Goal: Transaction & Acquisition: Purchase product/service

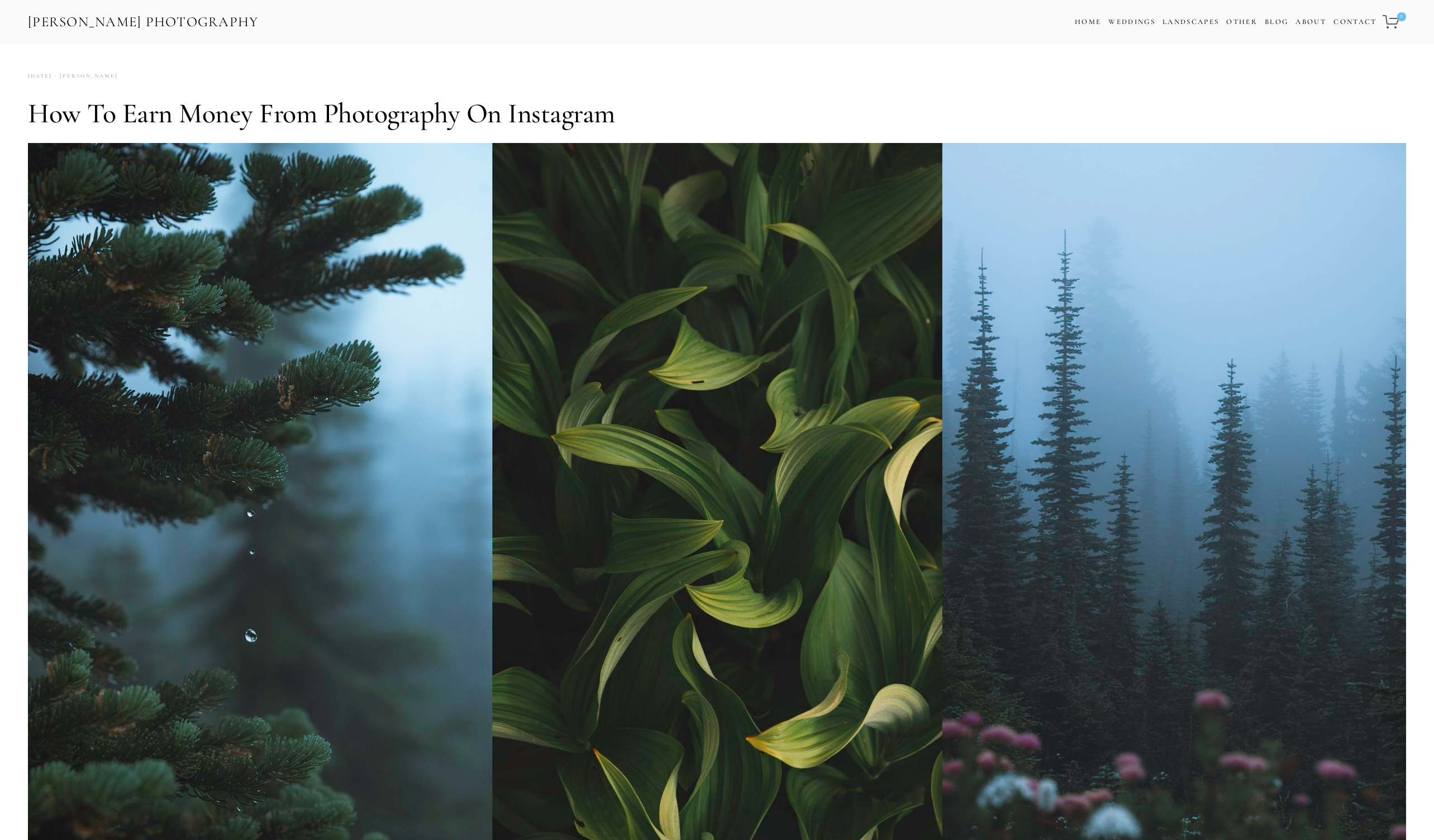
click at [171, 14] on link "[PERSON_NAME] Photography" at bounding box center [143, 22] width 233 height 25
click at [1084, 22] on link "Home" at bounding box center [1088, 22] width 26 height 16
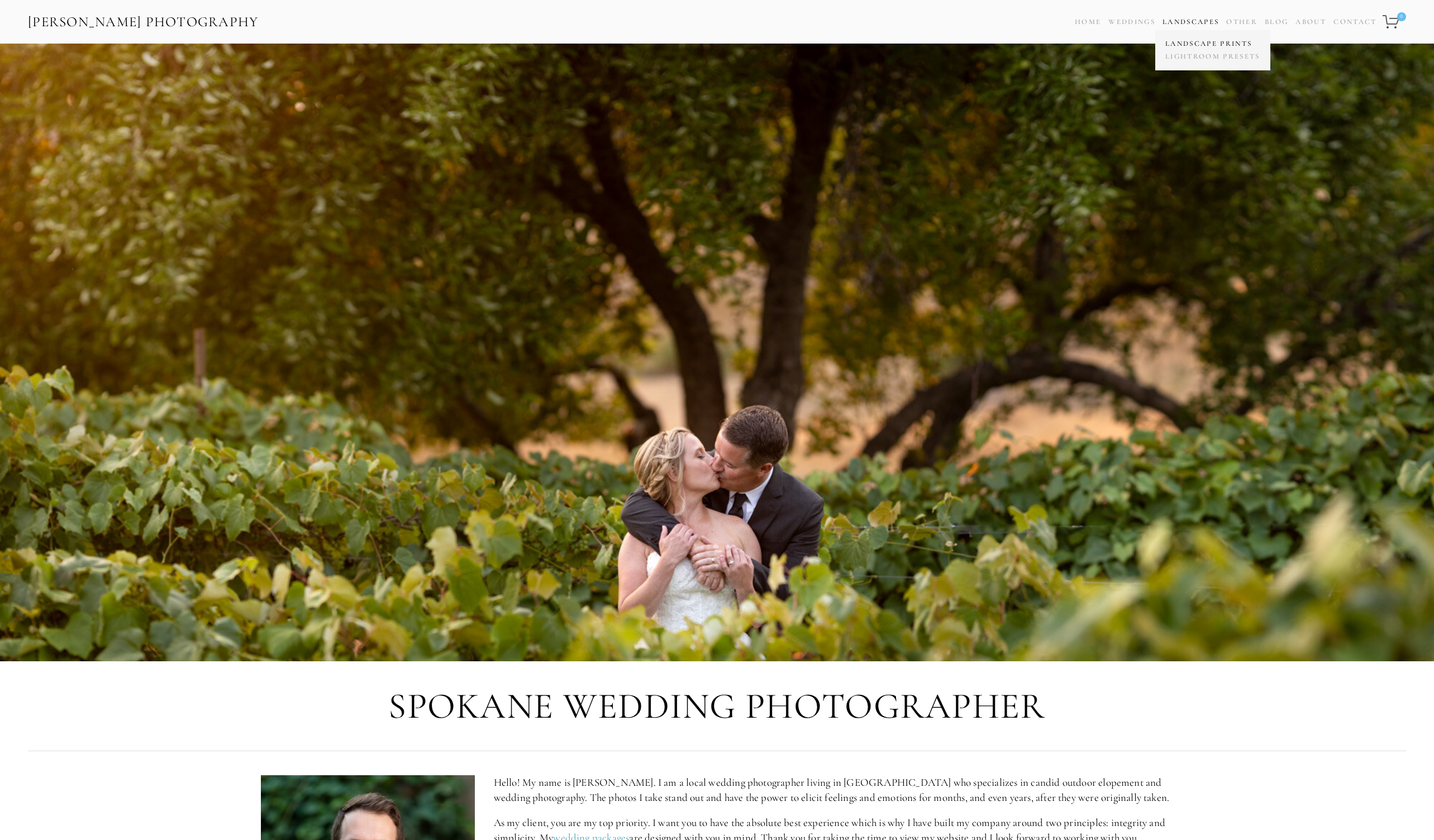
click at [1185, 38] on link "Landscape Prints" at bounding box center [1213, 44] width 101 height 13
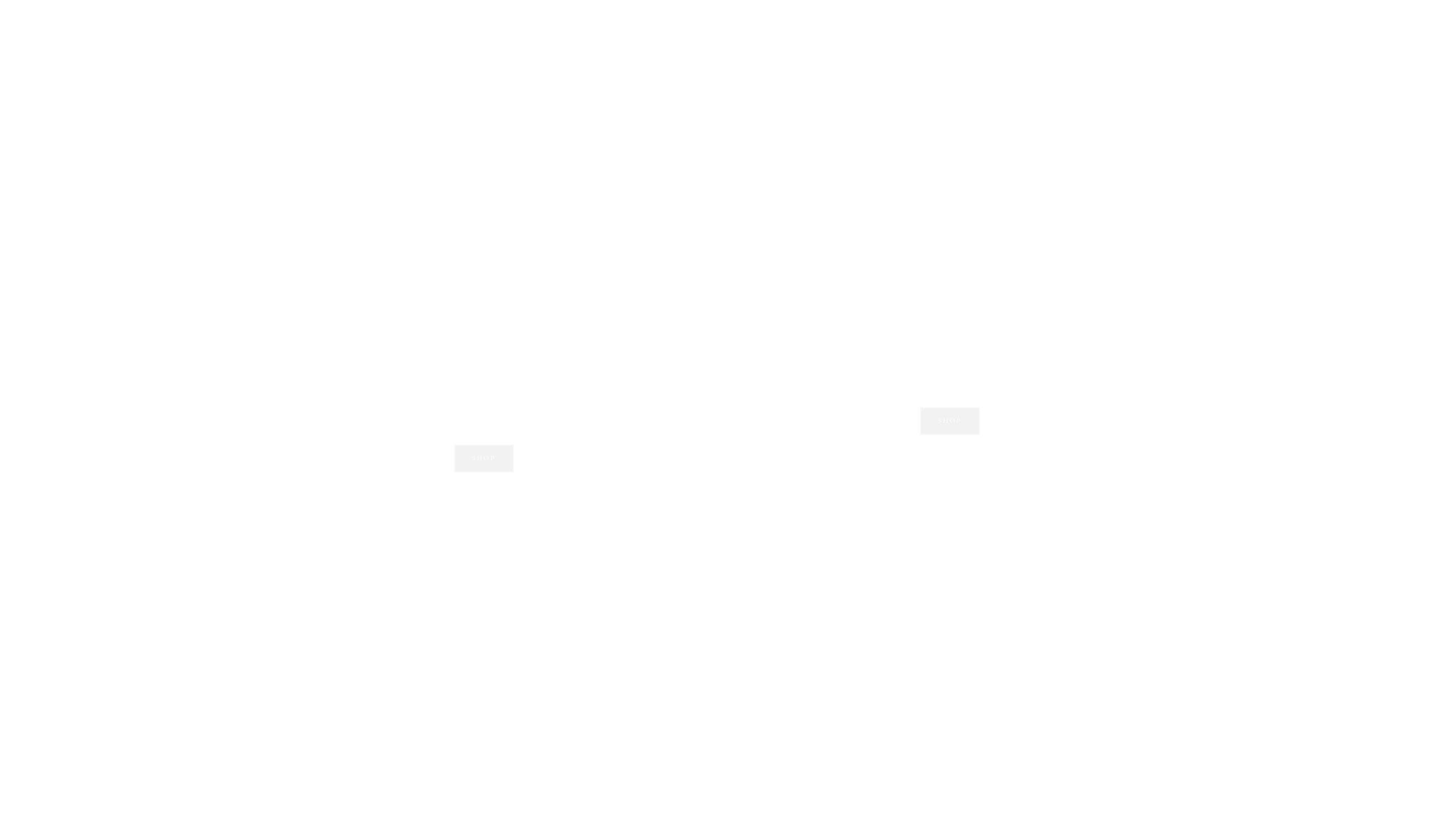
scroll to position [1629, 0]
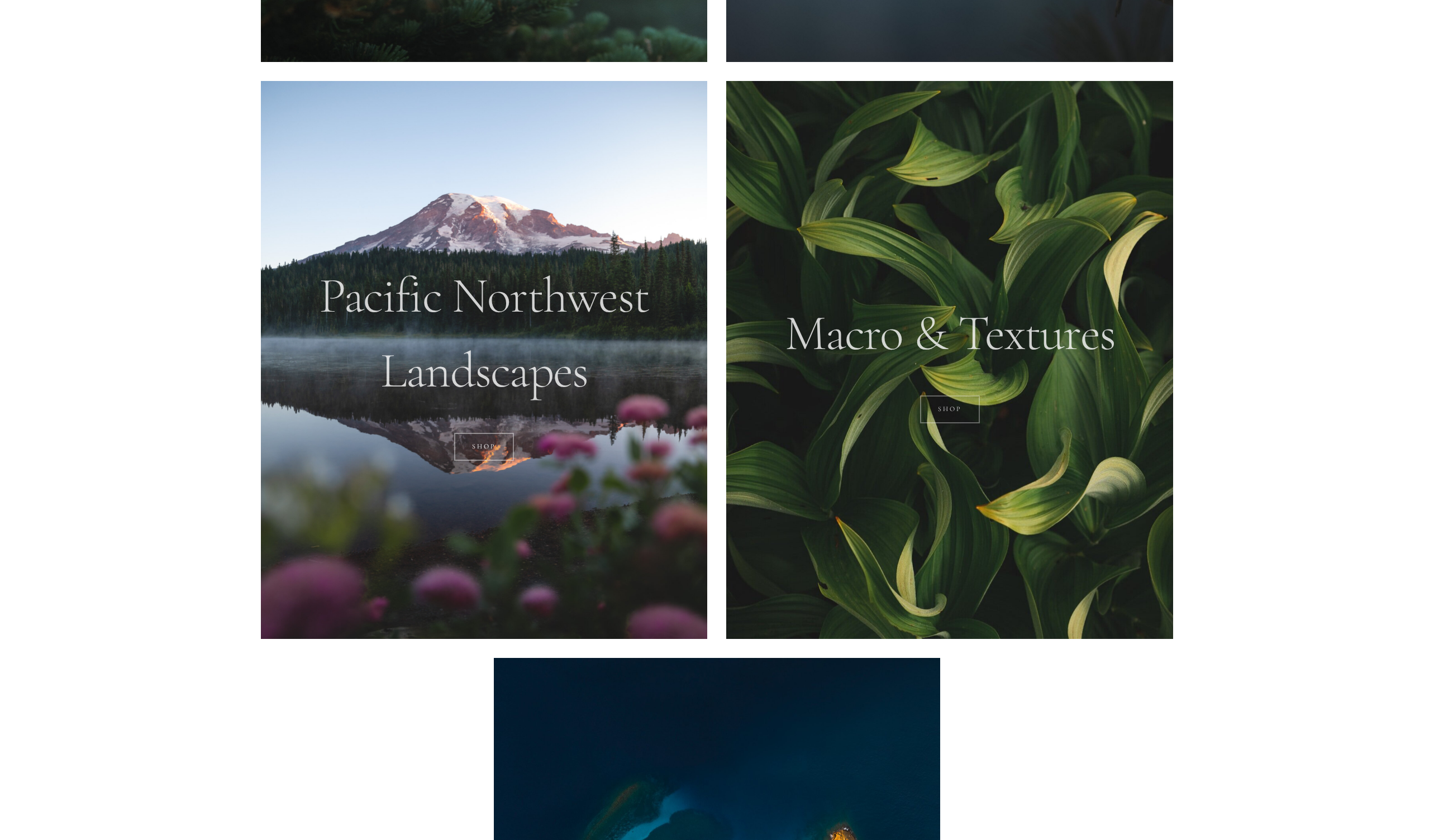
click at [957, 407] on link "Shop" at bounding box center [950, 409] width 60 height 28
click at [491, 441] on link "SHOP" at bounding box center [484, 446] width 60 height 28
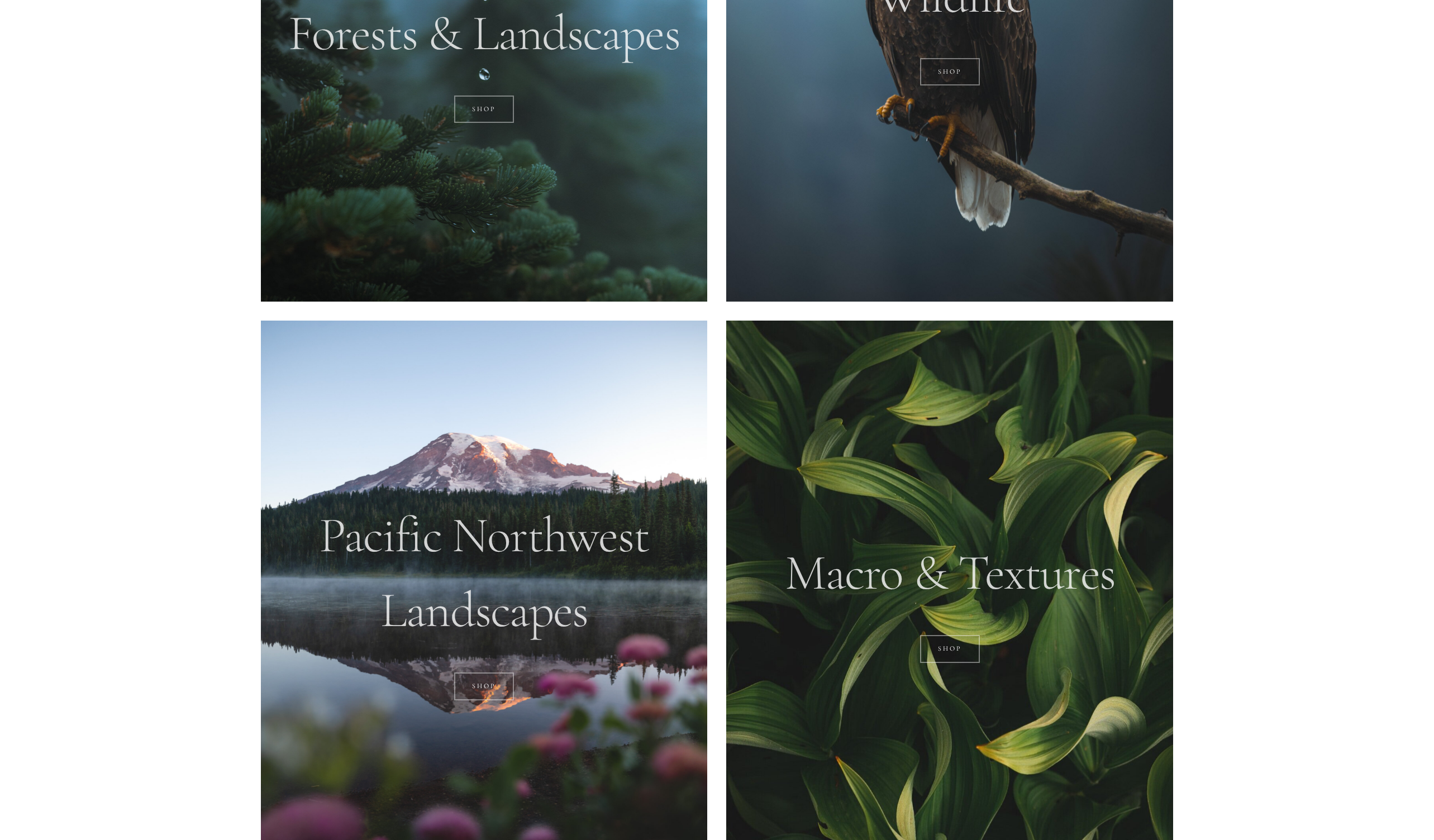
scroll to position [1019, 0]
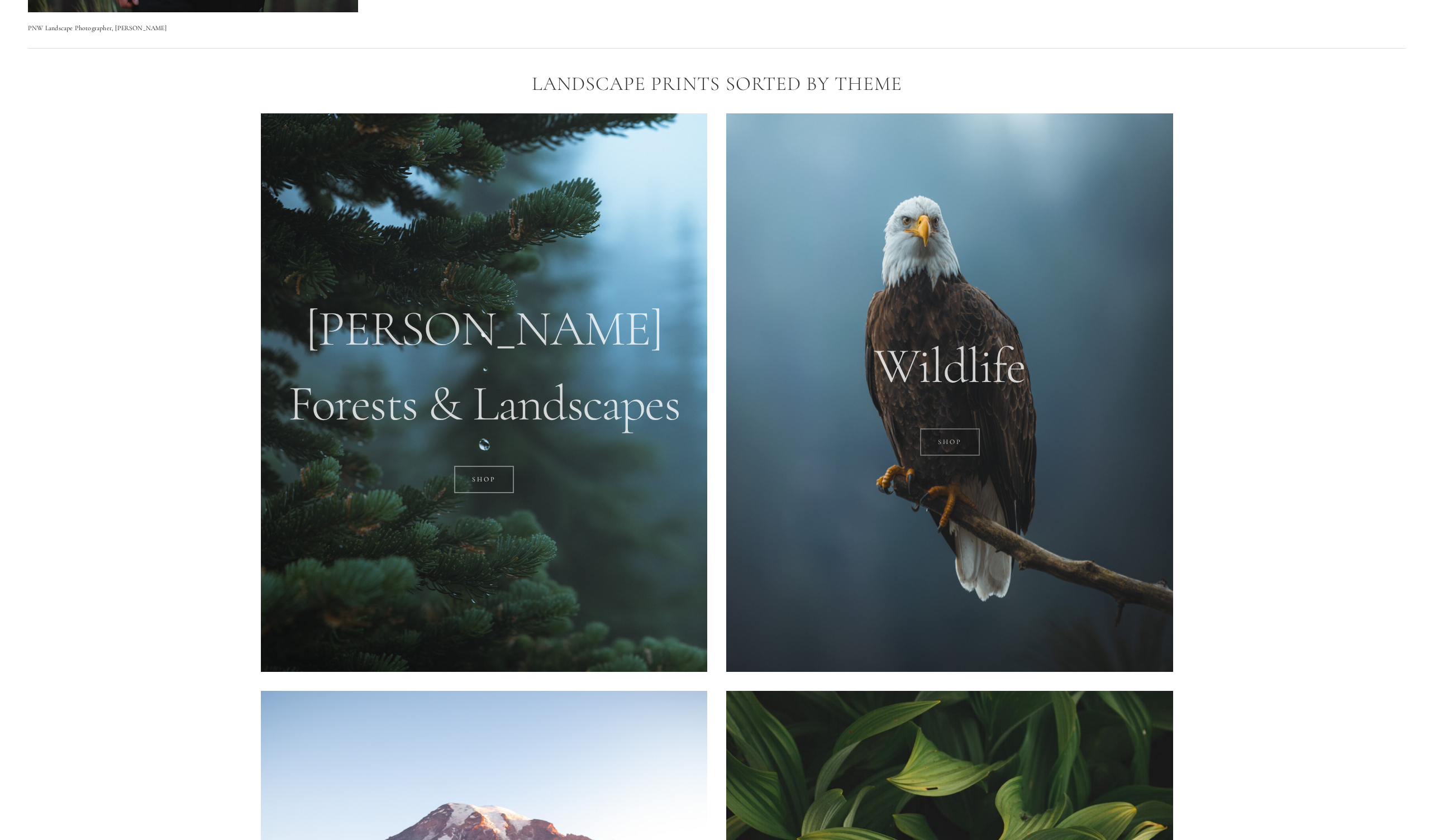
click at [953, 445] on link "SHOP" at bounding box center [950, 442] width 60 height 28
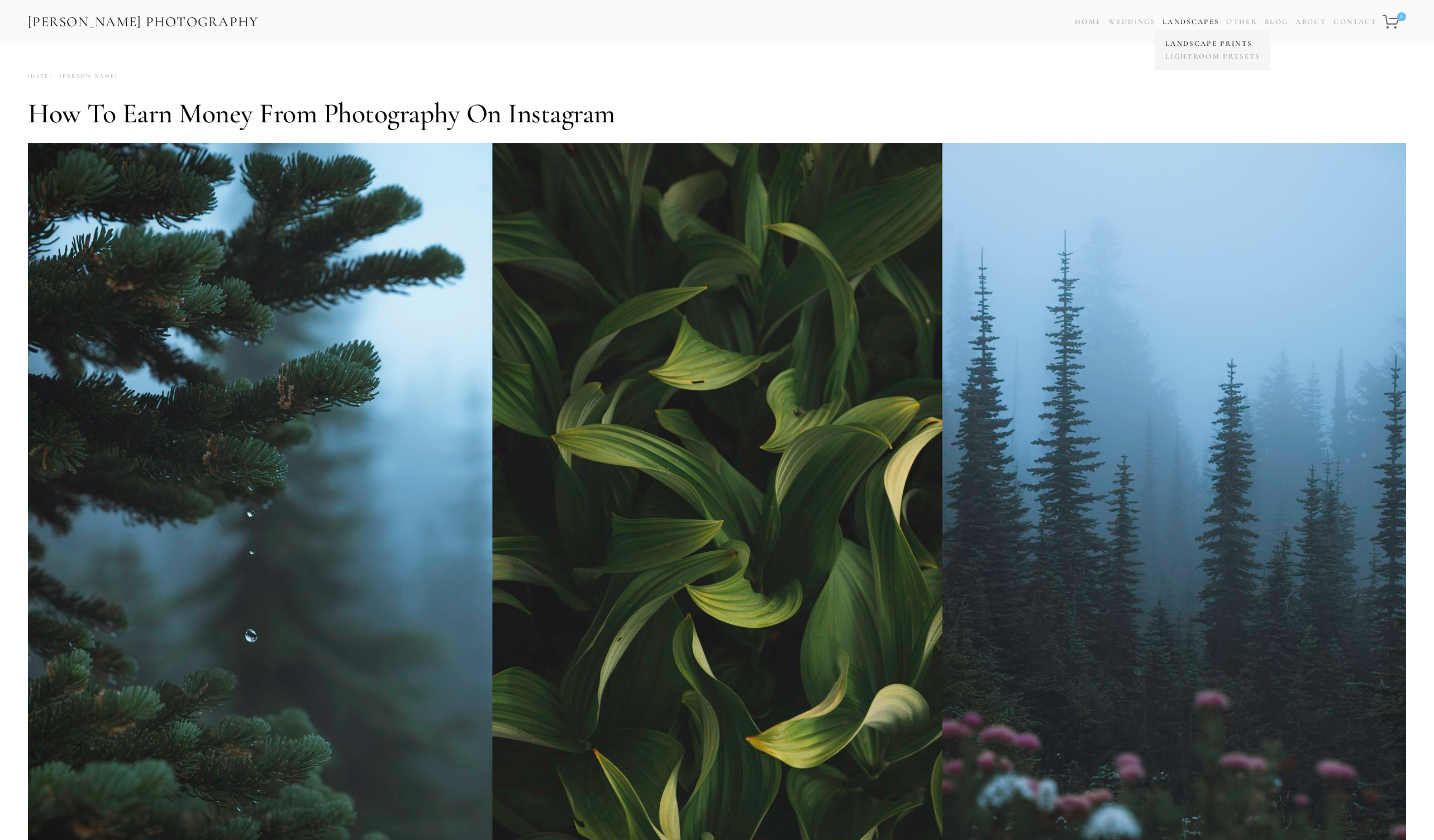
click at [1182, 46] on link "Landscape Prints" at bounding box center [1213, 44] width 101 height 13
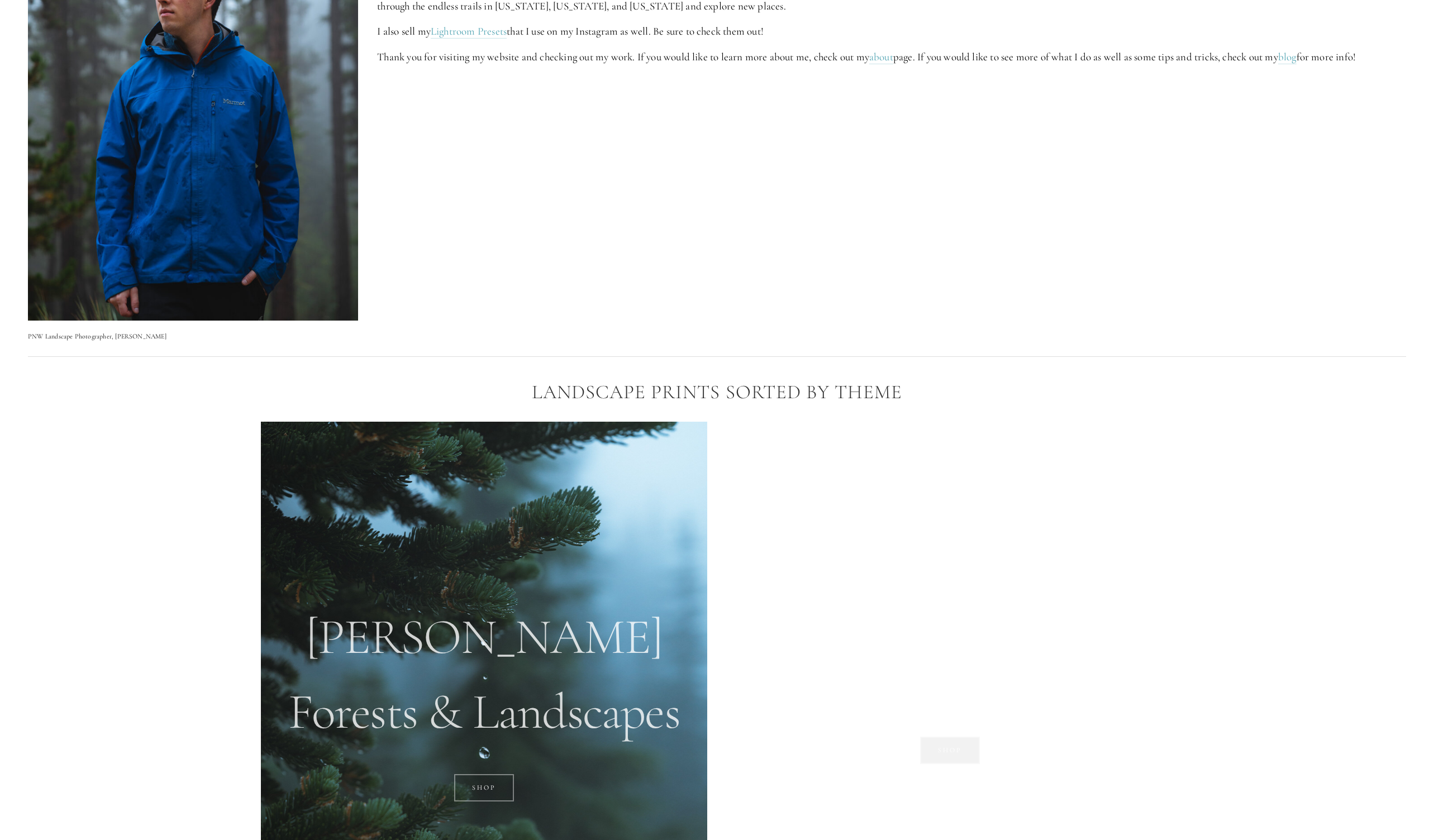
scroll to position [884, 0]
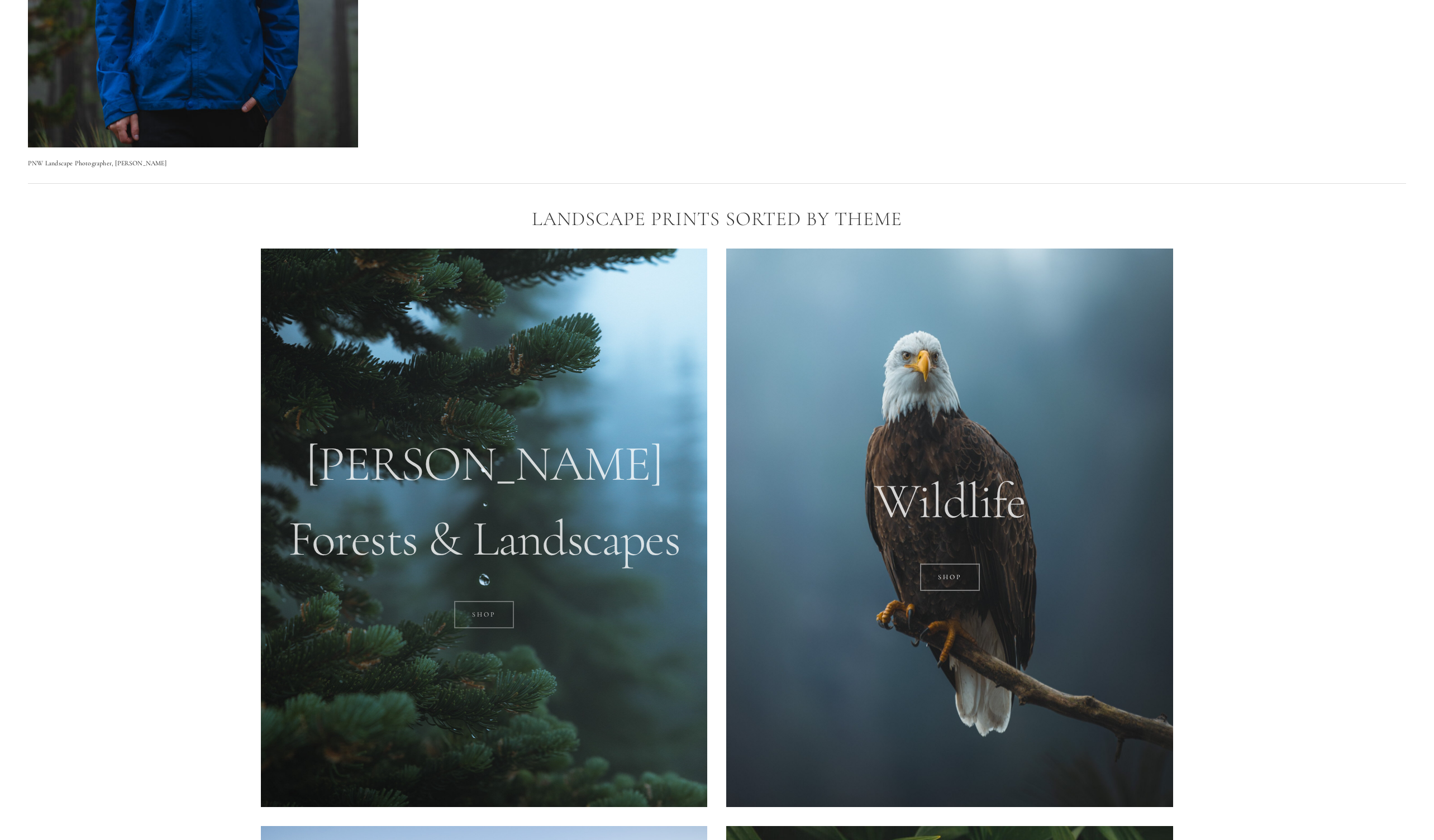
click at [486, 613] on link "SHOP" at bounding box center [484, 614] width 60 height 28
